Goal: Information Seeking & Learning: Find specific fact

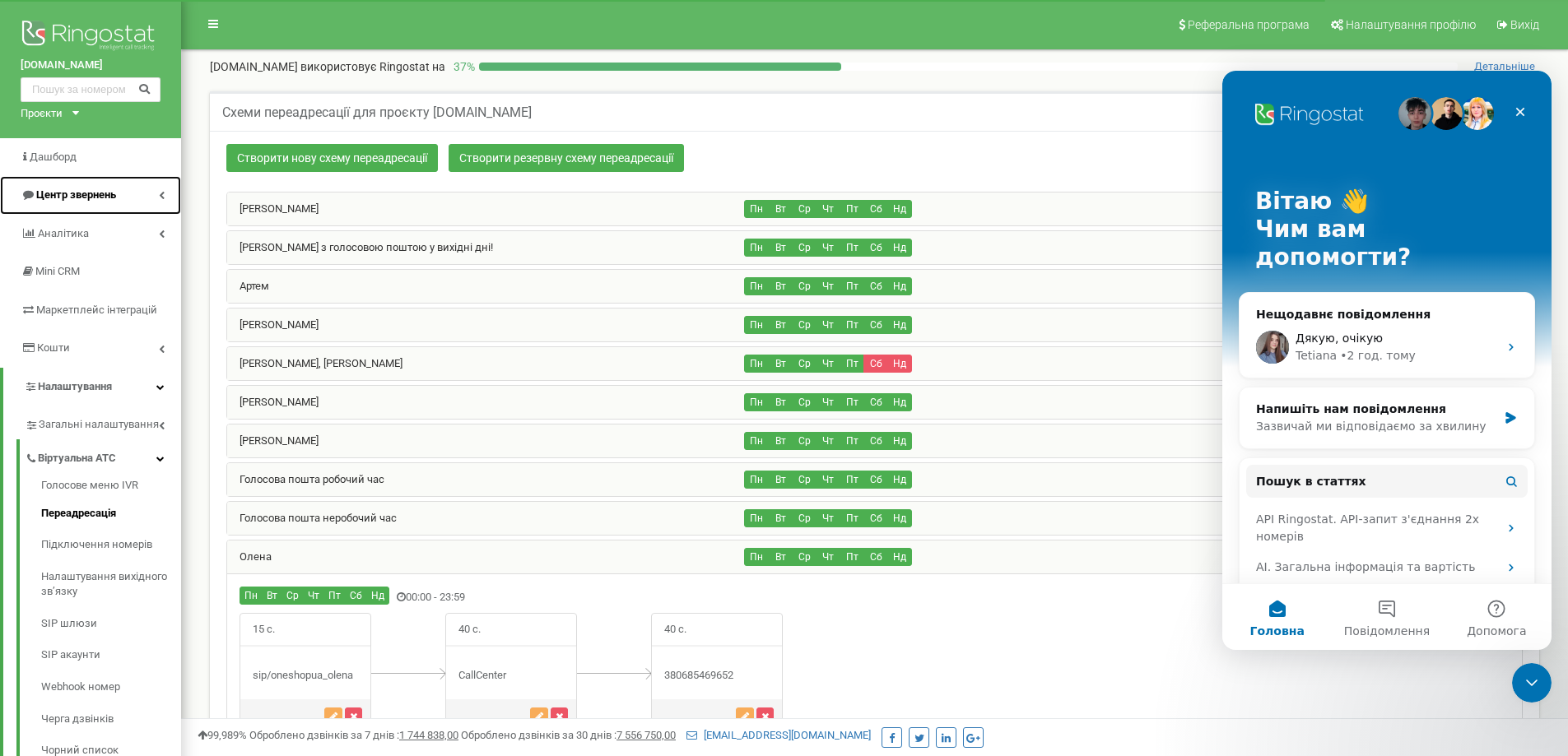
click at [85, 188] on span "Центр звернень" at bounding box center [76, 194] width 80 height 13
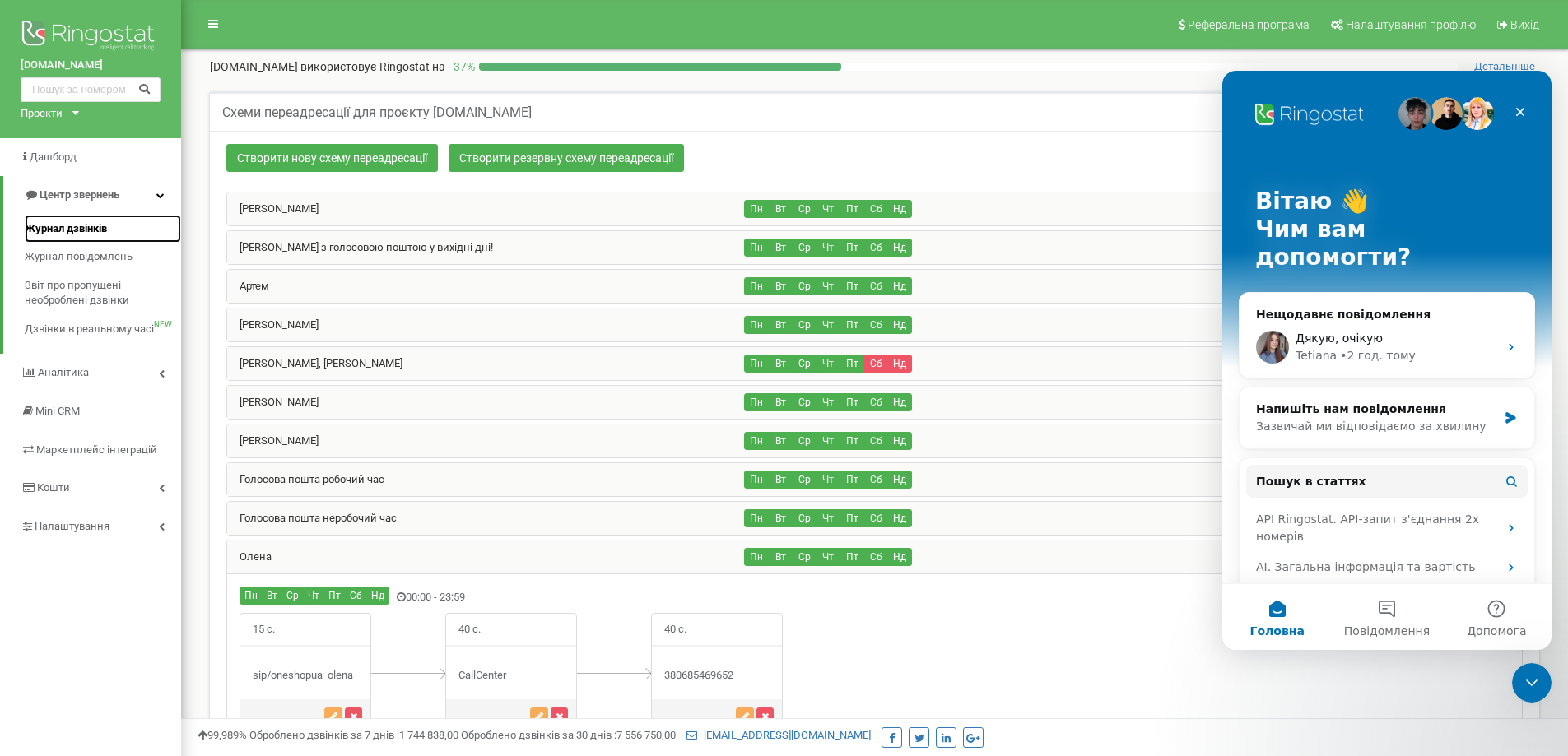
click at [78, 233] on span "Журнал дзвінків" at bounding box center [66, 228] width 83 height 16
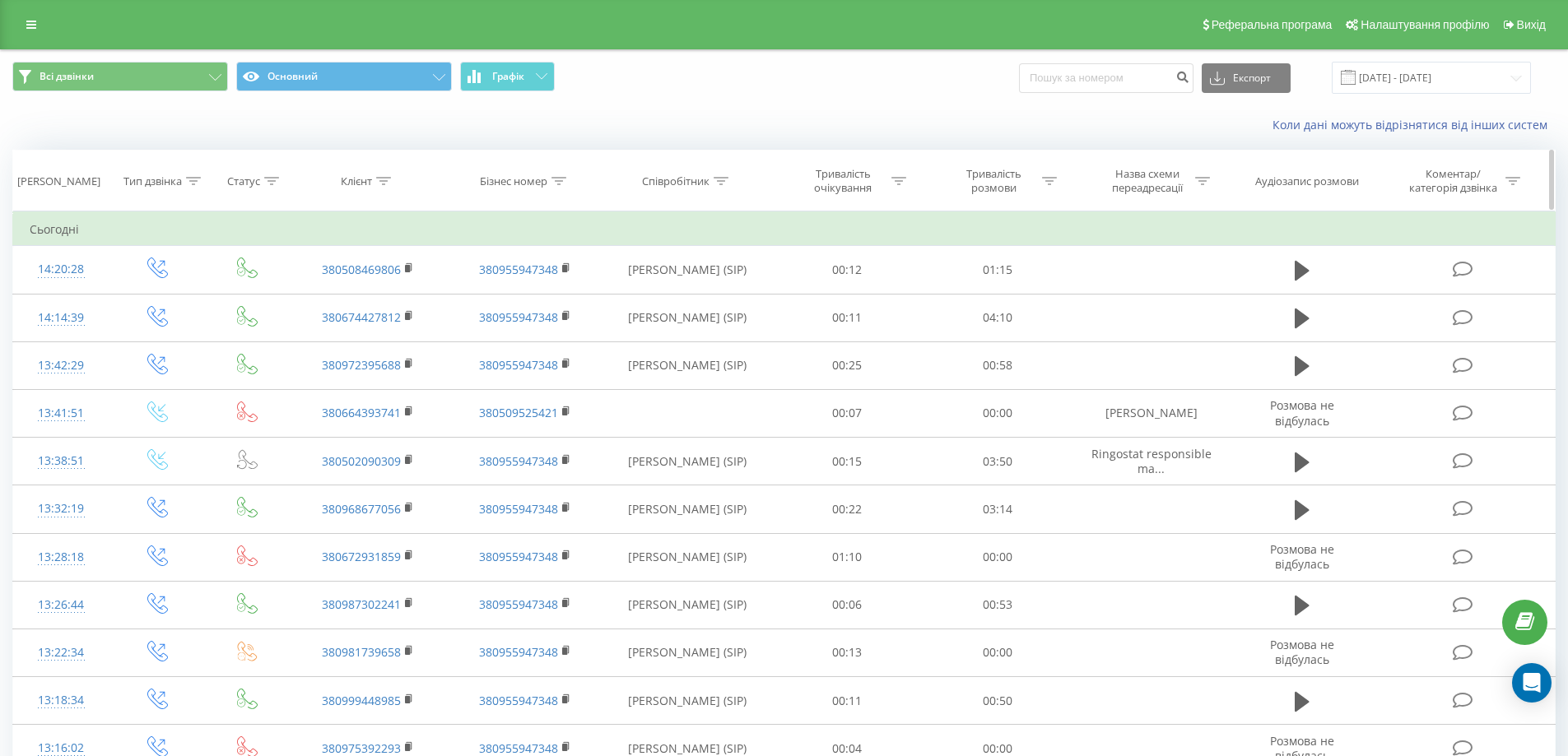
click at [380, 181] on icon at bounding box center [384, 181] width 15 height 8
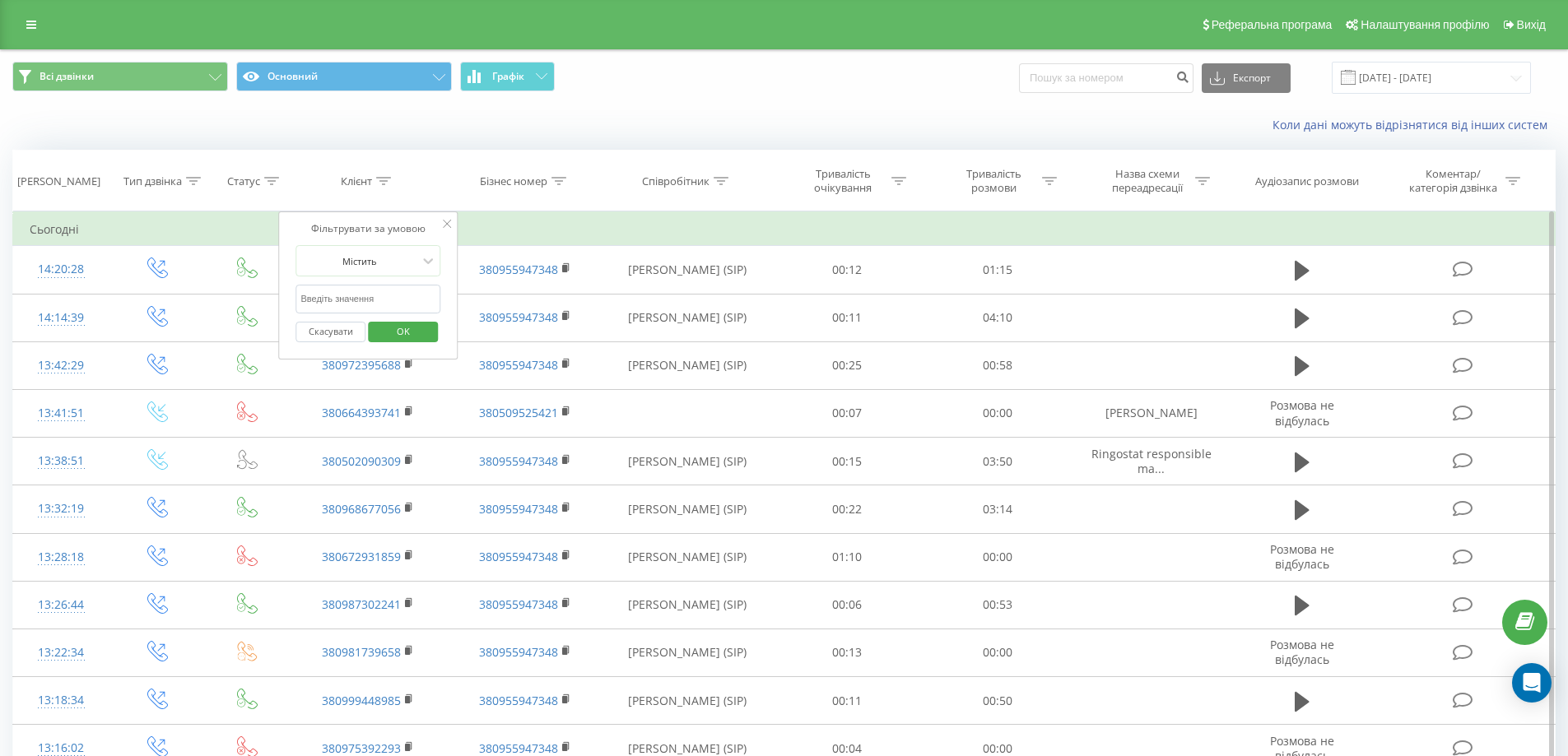
click at [355, 298] on input "text" at bounding box center [369, 298] width 145 height 29
paste input "20451228870760"
type input "20451228870760"
click at [410, 326] on span "OK" at bounding box center [403, 331] width 46 height 26
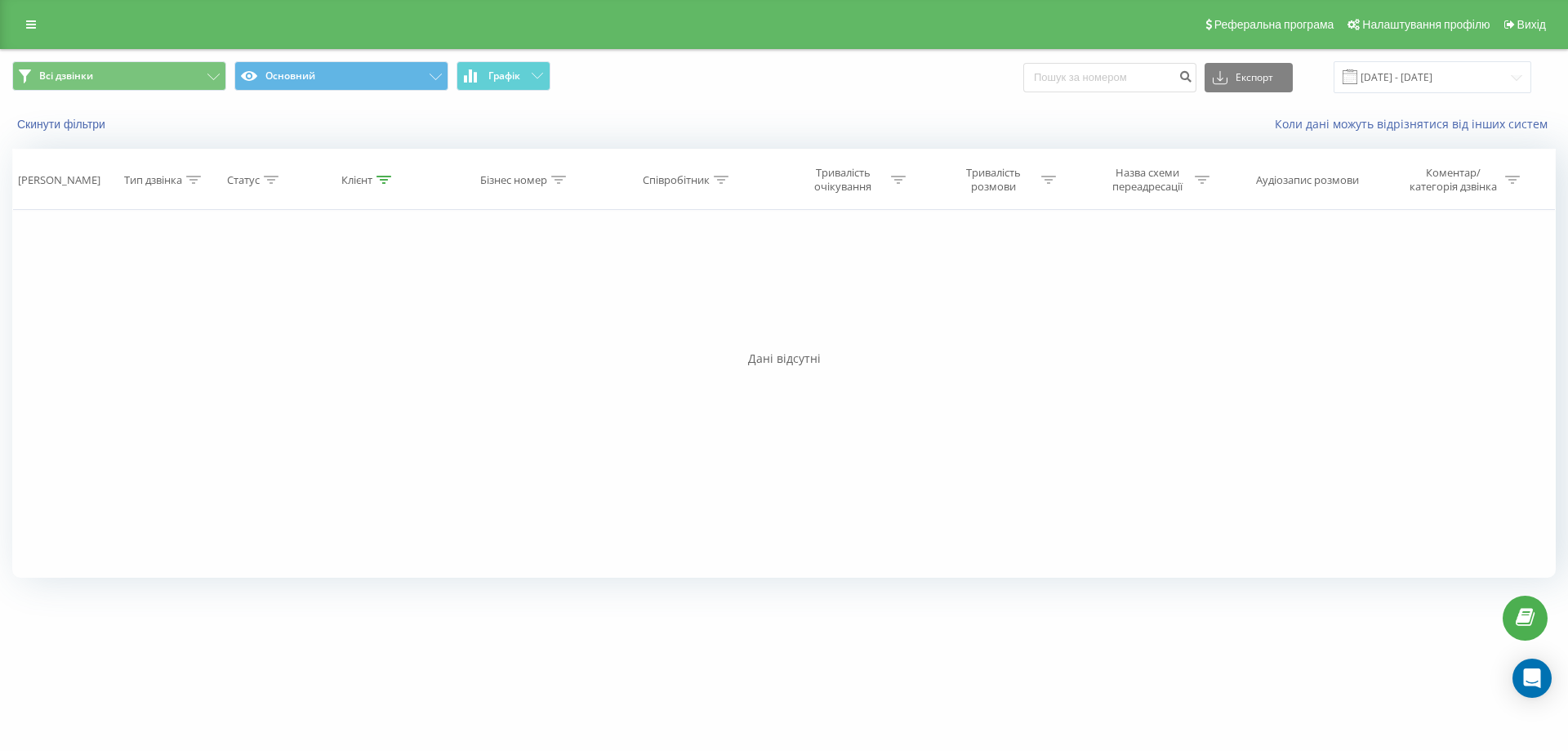
click at [858, 17] on div "Реферальна програма Налаштування профілю Вихід" at bounding box center [784, 24] width 1568 height 49
